Goal: Information Seeking & Learning: Learn about a topic

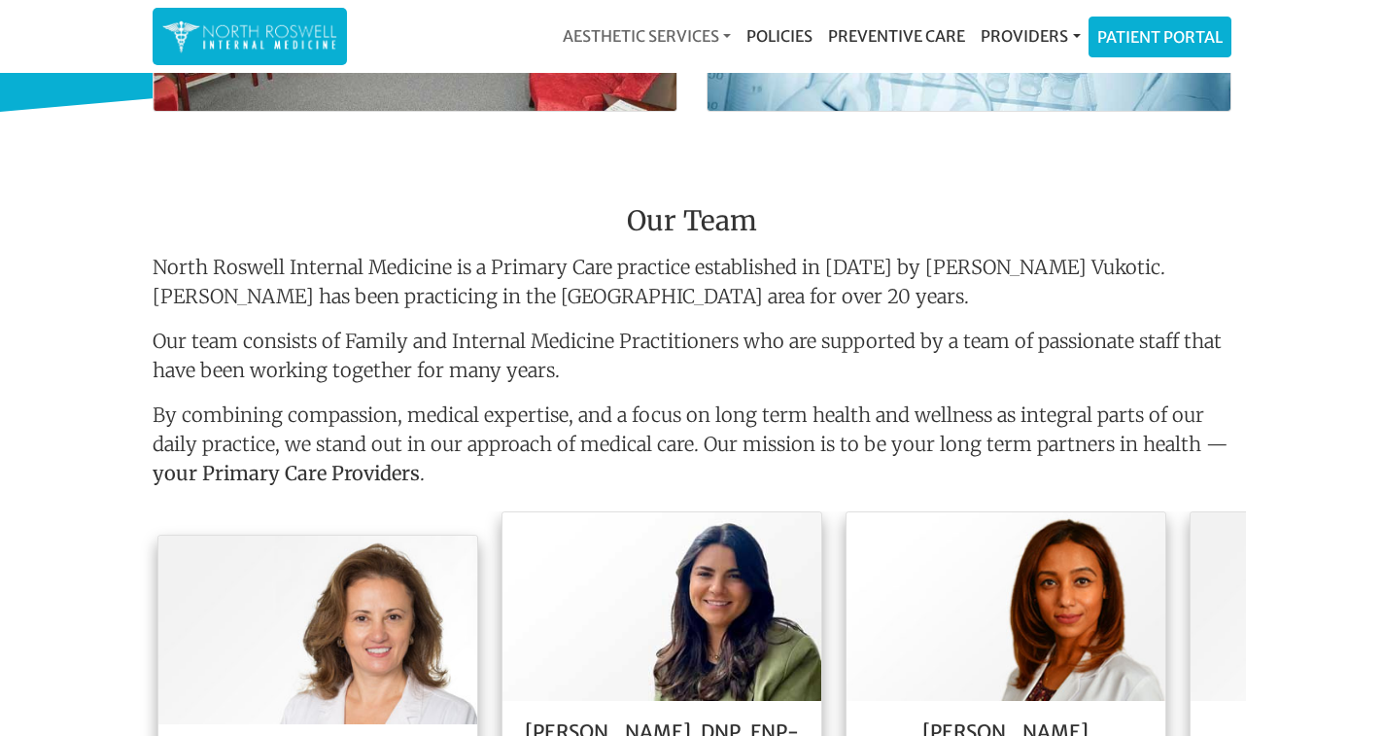
scroll to position [1749, 0]
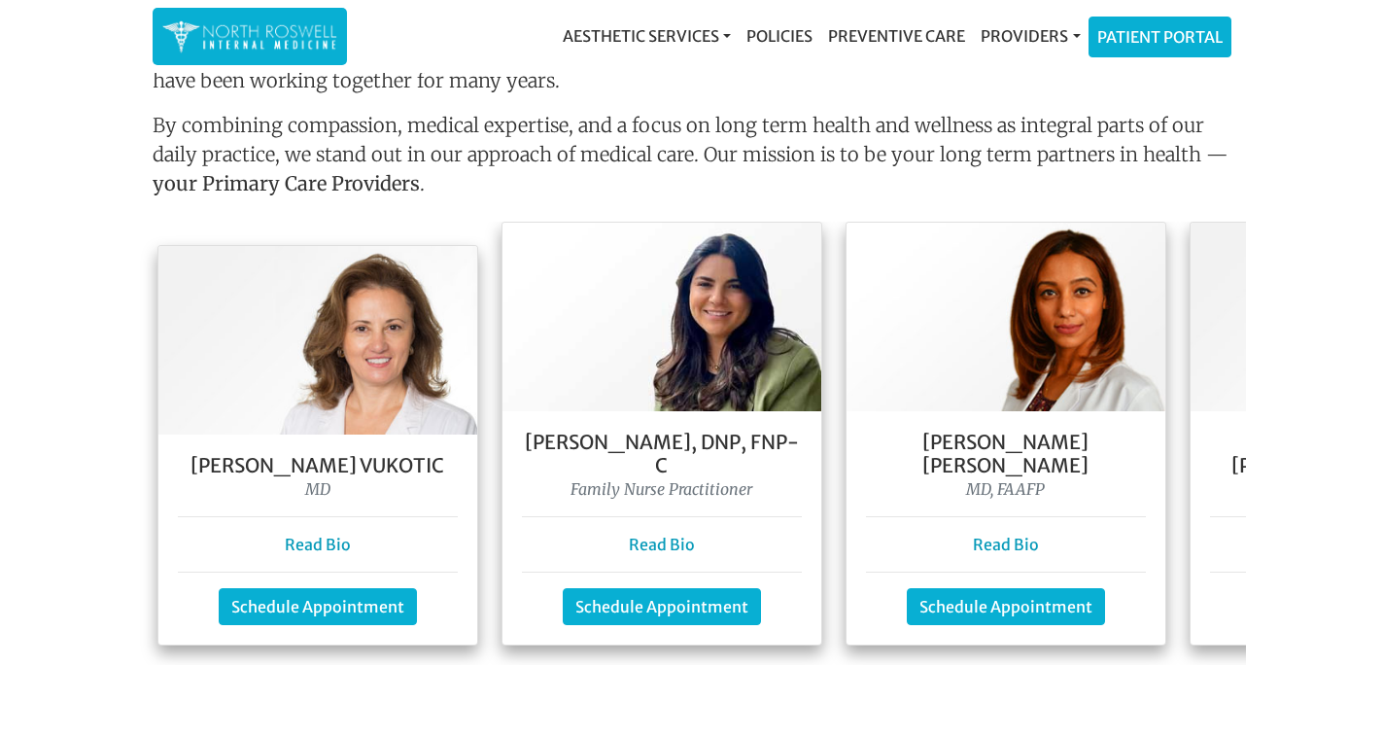
click at [279, 454] on h5 "[PERSON_NAME] Vukotic" at bounding box center [318, 465] width 280 height 23
drag, startPoint x: 279, startPoint y: 443, endPoint x: 345, endPoint y: 442, distance: 66.1
click at [345, 454] on h5 "[PERSON_NAME] Vukotic" at bounding box center [318, 465] width 280 height 23
click at [569, 436] on h5 "[PERSON_NAME], DNP, FNP- C" at bounding box center [662, 454] width 280 height 47
drag, startPoint x: 569, startPoint y: 436, endPoint x: 641, endPoint y: 443, distance: 73.2
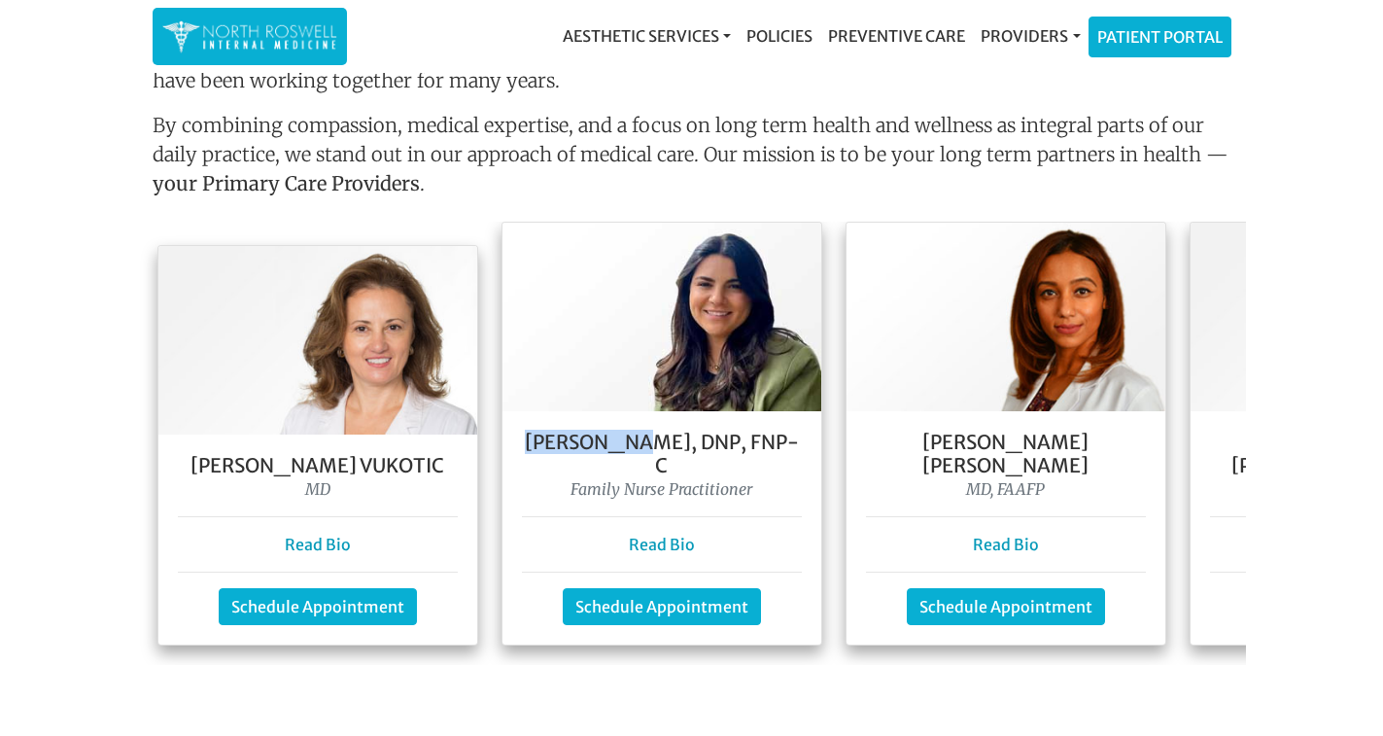
click at [641, 443] on h5 "[PERSON_NAME], DNP, FNP- C" at bounding box center [662, 454] width 280 height 47
click at [974, 442] on h5 "[PERSON_NAME] [PERSON_NAME]" at bounding box center [1006, 454] width 280 height 47
drag, startPoint x: 974, startPoint y: 442, endPoint x: 1097, endPoint y: 440, distance: 123.4
click at [1097, 440] on h5 "[PERSON_NAME] [PERSON_NAME]" at bounding box center [1006, 454] width 280 height 47
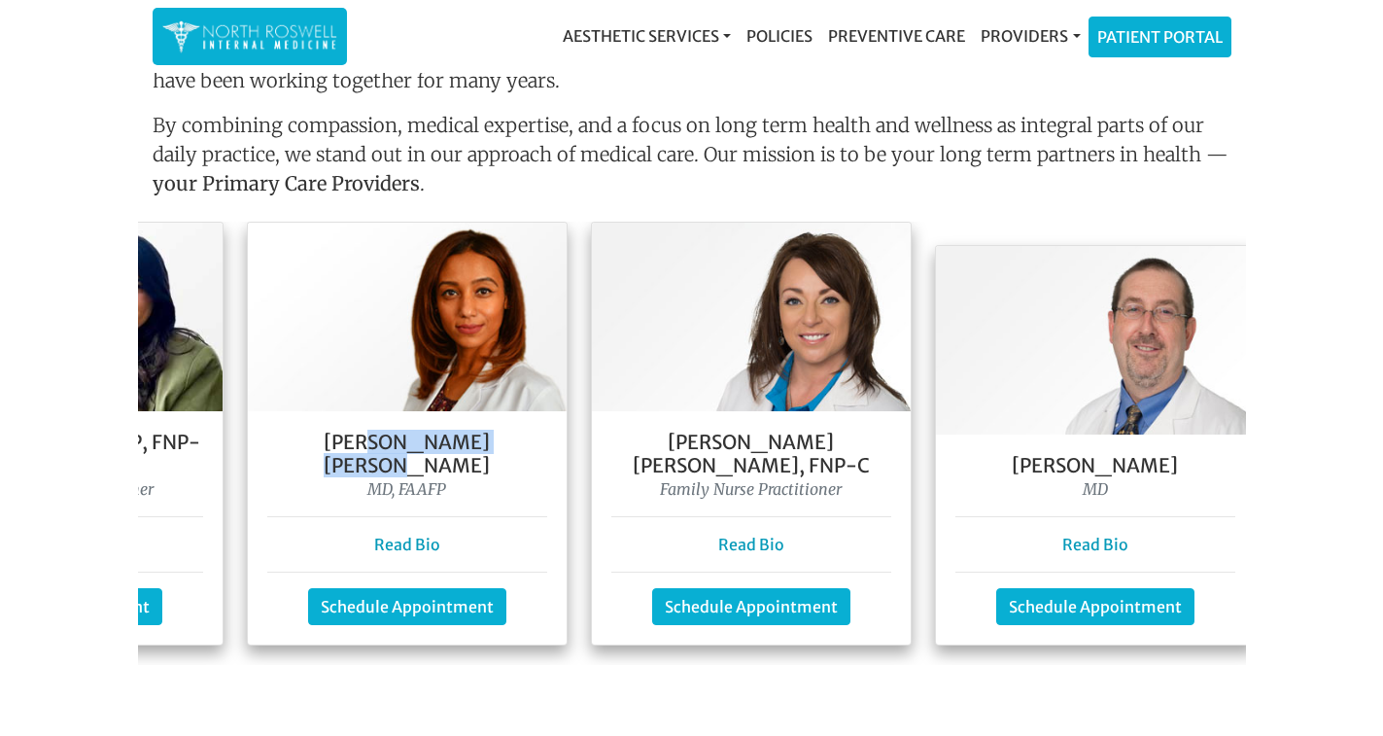
scroll to position [0, 641]
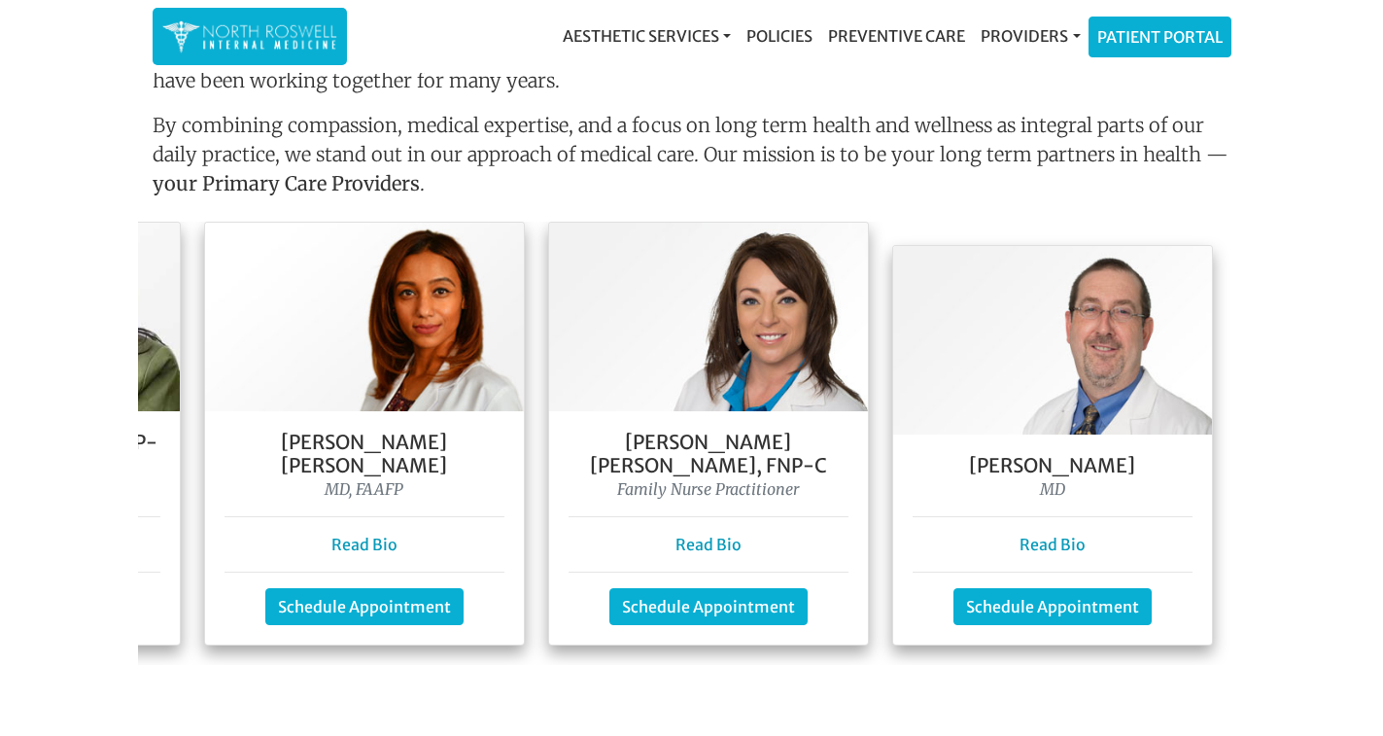
click at [603, 435] on h5 "[PERSON_NAME] [PERSON_NAME], FNP-C" at bounding box center [709, 454] width 280 height 47
drag, startPoint x: 603, startPoint y: 435, endPoint x: 750, endPoint y: 438, distance: 147.7
click at [750, 438] on h5 "[PERSON_NAME] [PERSON_NAME], FNP-C" at bounding box center [709, 454] width 280 height 47
click at [1033, 454] on h5 "[PERSON_NAME]" at bounding box center [1053, 465] width 280 height 23
drag, startPoint x: 1033, startPoint y: 448, endPoint x: 1101, endPoint y: 441, distance: 68.4
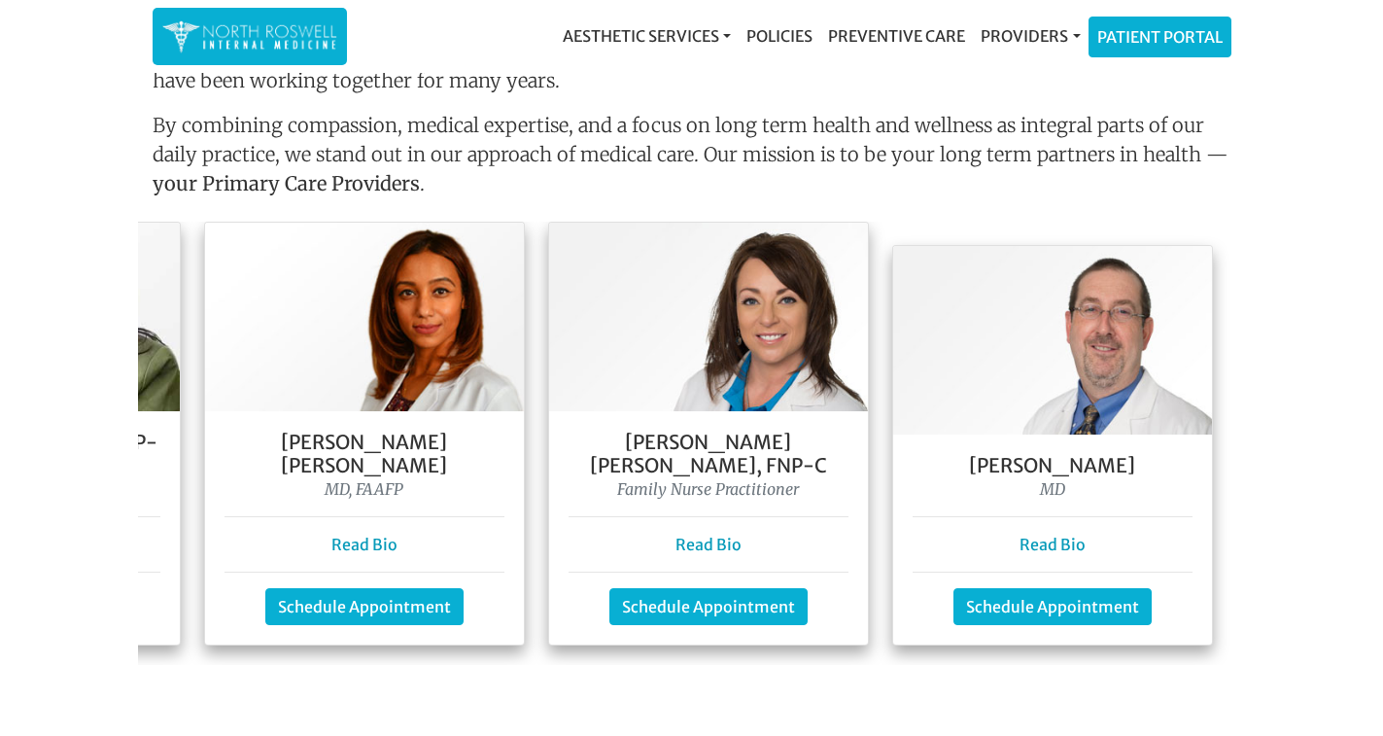
click at [1101, 454] on h5 "[PERSON_NAME]" at bounding box center [1053, 465] width 280 height 23
